Goal: Check status: Check status

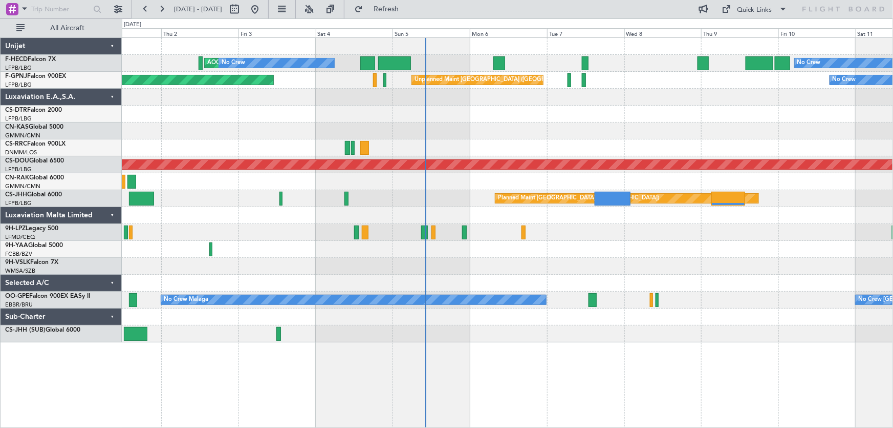
click at [446, 125] on div "No Crew AOG Maint [GEOGRAPHIC_DATA] ([GEOGRAPHIC_DATA]) No Crew Planned Maint […" at bounding box center [508, 190] width 772 height 304
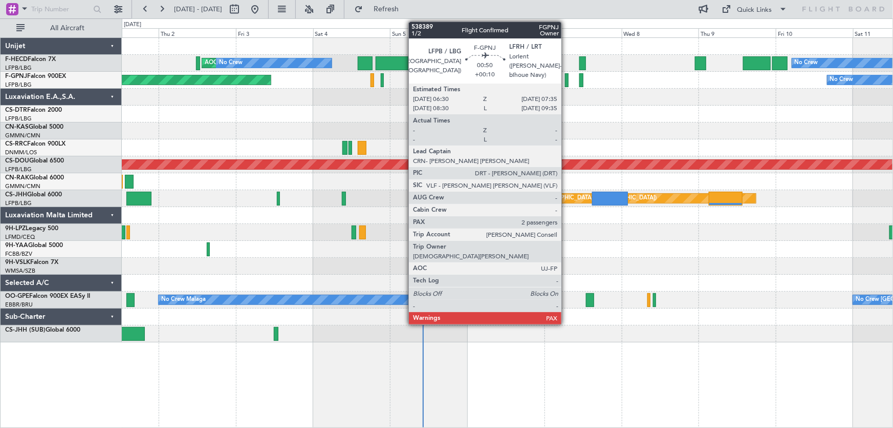
click at [566, 78] on div at bounding box center [567, 80] width 4 height 14
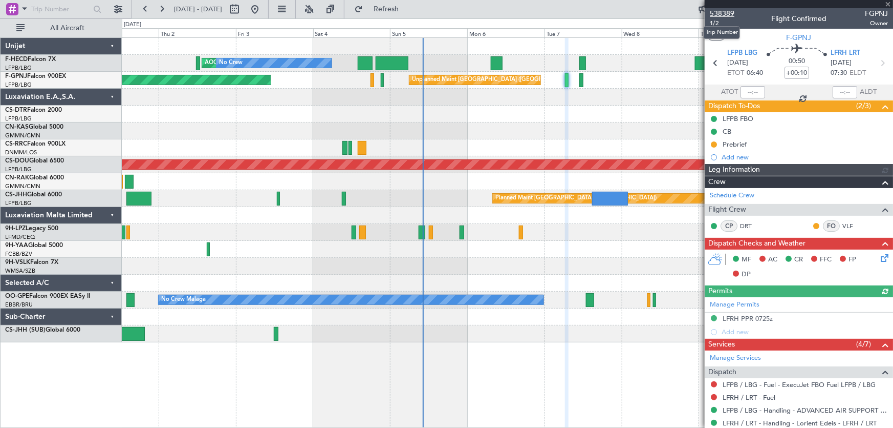
click at [722, 13] on span "538389" at bounding box center [722, 13] width 25 height 11
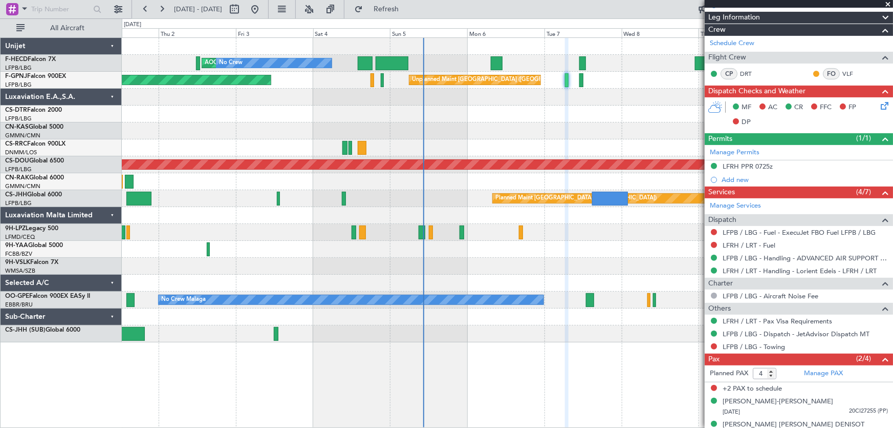
scroll to position [164, 0]
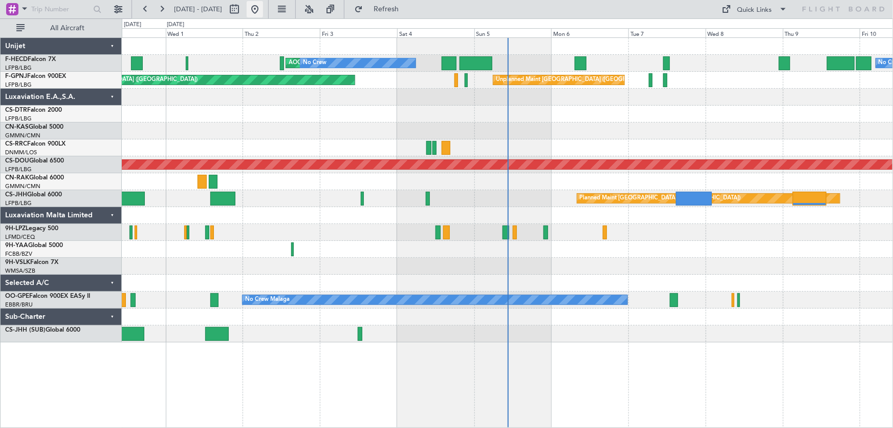
click at [263, 11] on button at bounding box center [255, 9] width 16 height 16
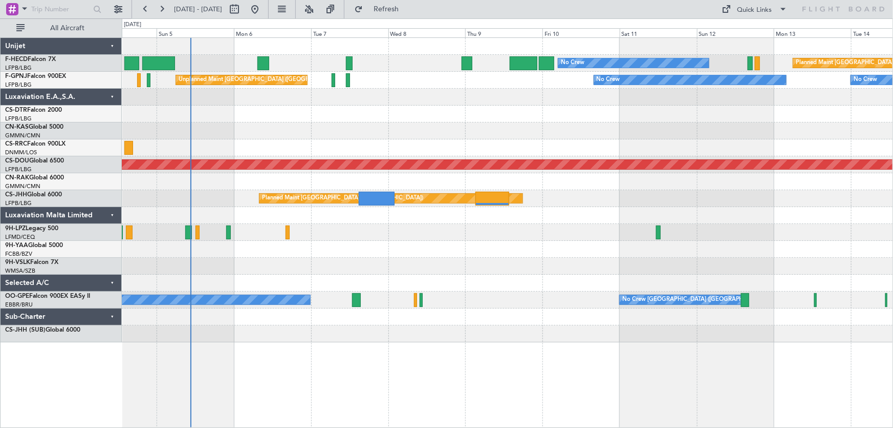
click at [364, 127] on div at bounding box center [508, 130] width 772 height 17
